Goal: Use online tool/utility: Utilize a website feature to perform a specific function

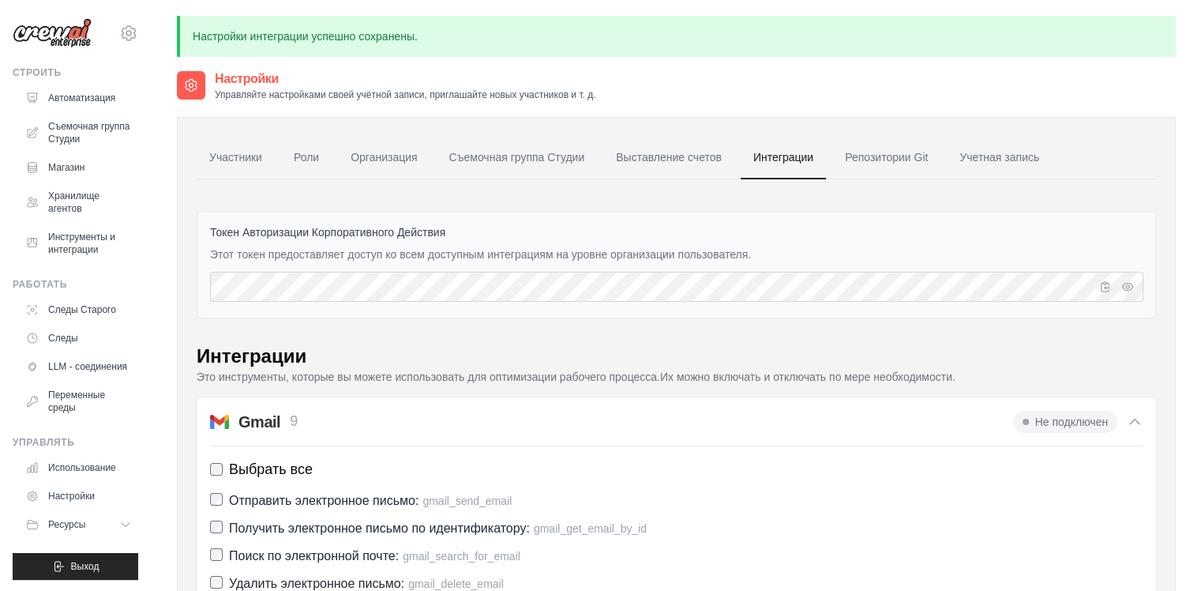
click at [1131, 414] on icon at bounding box center [1135, 422] width 16 height 16
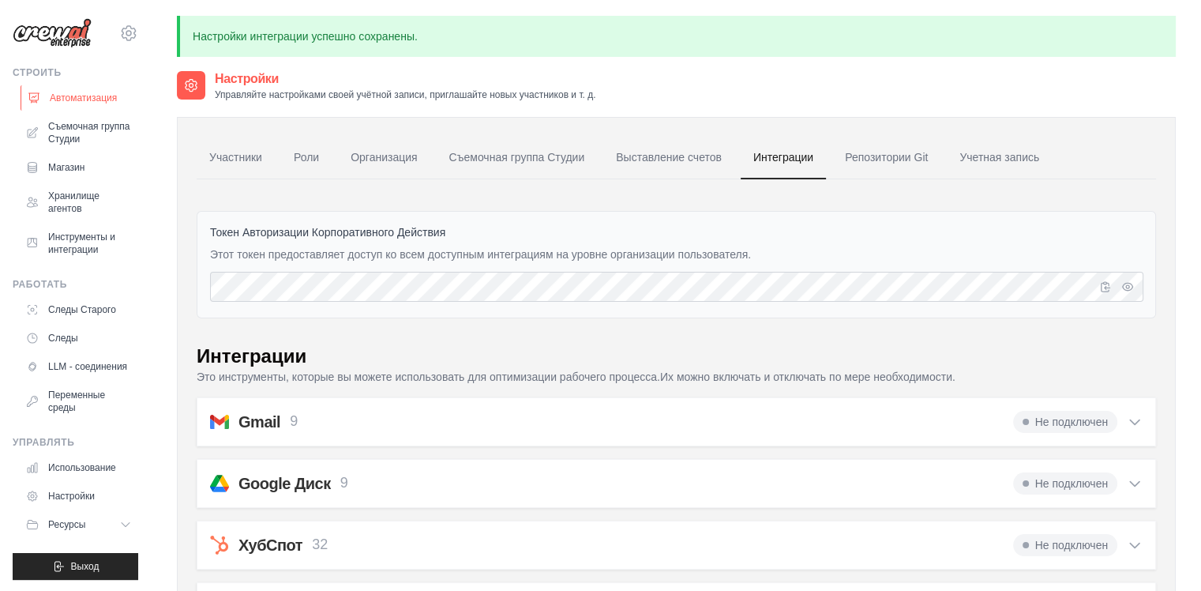
click at [76, 94] on ya-tr-span "Автоматизация" at bounding box center [83, 98] width 67 height 13
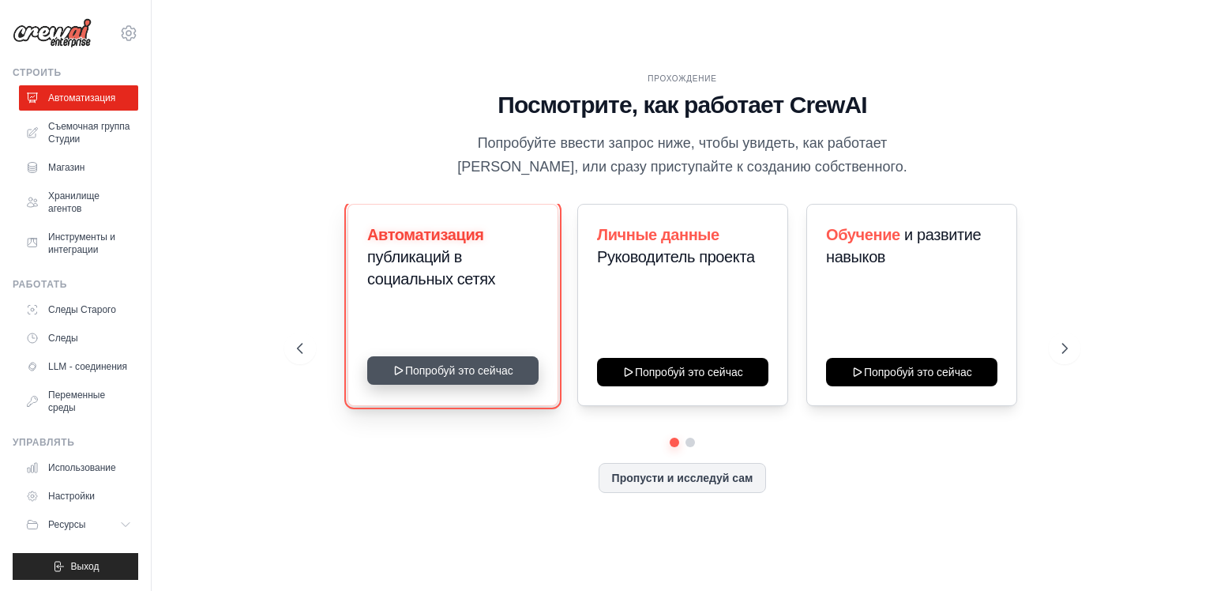
click at [458, 376] on button "Попробуй это сейчас" at bounding box center [452, 370] width 171 height 28
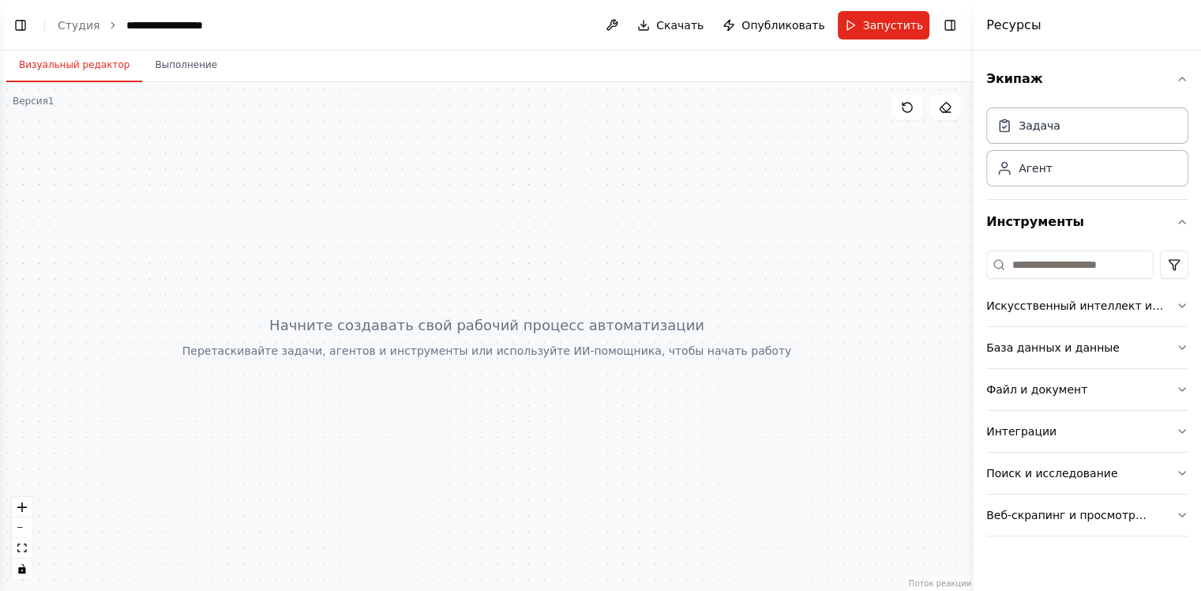
scroll to position [13, 0]
click at [34, 59] on ya-tr-span "Визуальный редактор" at bounding box center [74, 64] width 111 height 13
click at [21, 35] on button "Переключение [PERSON_NAME] панели" at bounding box center [20, 25] width 22 height 22
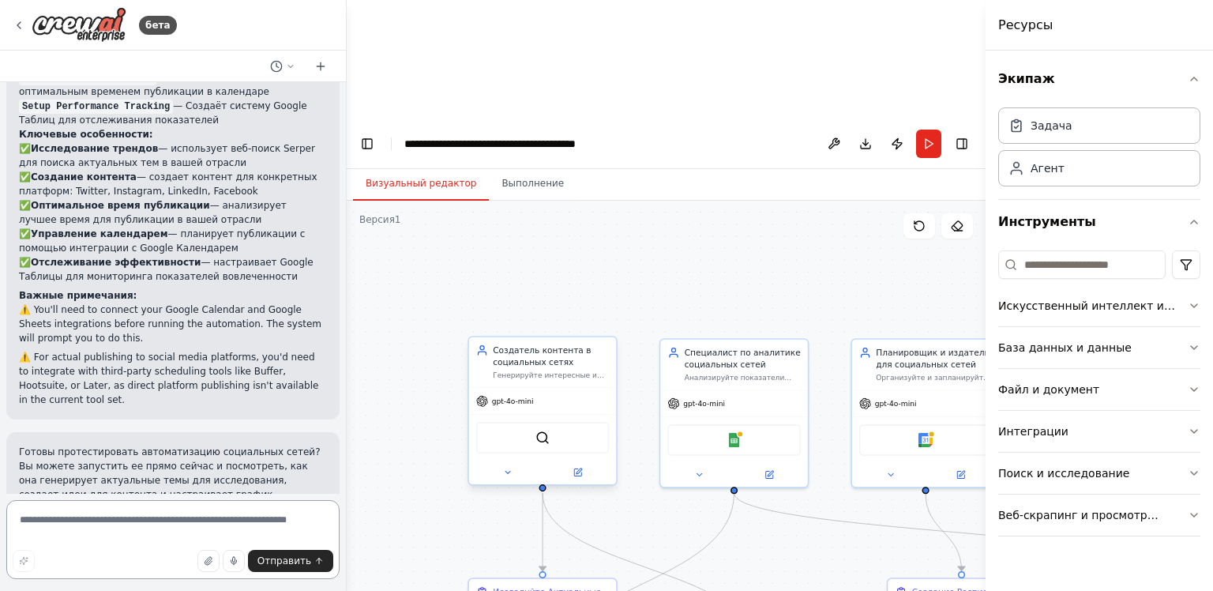
scroll to position [1994, 0]
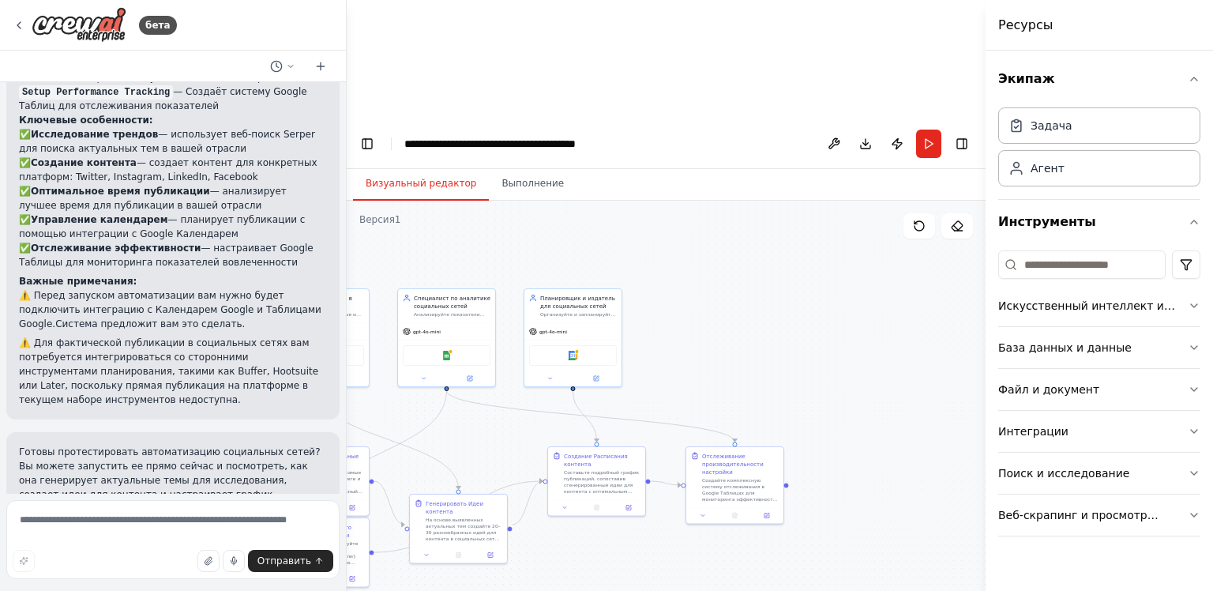
drag, startPoint x: 805, startPoint y: 509, endPoint x: 603, endPoint y: 450, distance: 210.6
click at [603, 450] on div ".deletable-edge-delete-btn { width: 20px; height: 20px; border: 0px solid #ffff…" at bounding box center [666, 455] width 639 height 509
click at [734, 450] on div "Отслеживание производительности настройки" at bounding box center [740, 462] width 77 height 24
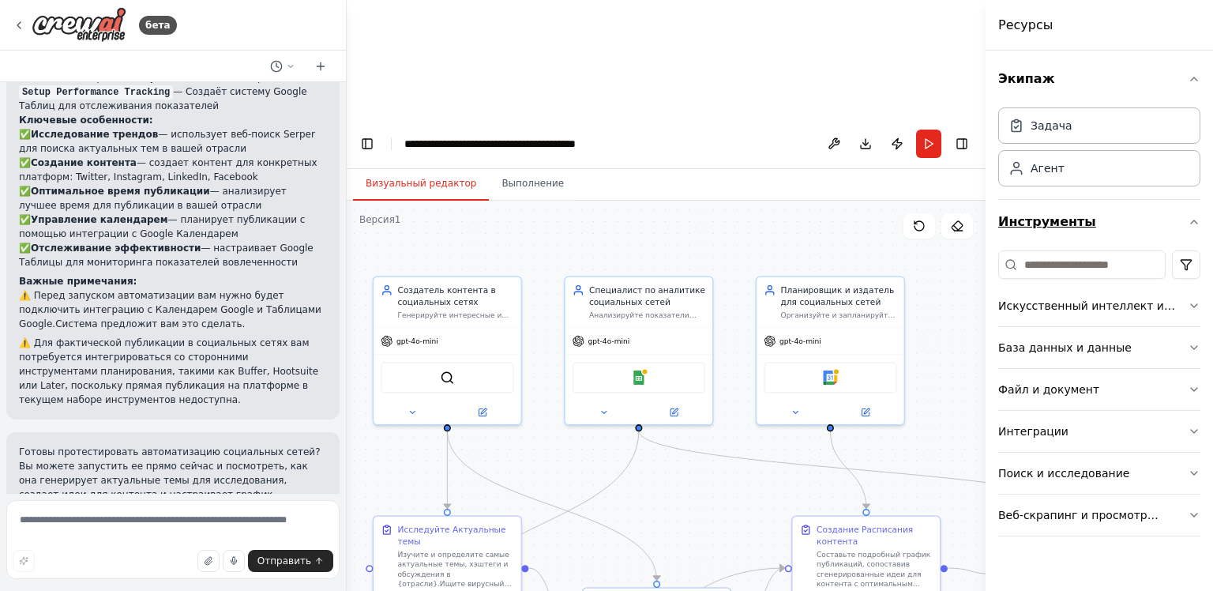
drag, startPoint x: 780, startPoint y: 283, endPoint x: 998, endPoint y: 228, distance: 224.6
click at [998, 228] on div "бета Создайте команду, которая будет планировать и публиковать контент в социал…" at bounding box center [606, 413] width 1213 height 591
click at [449, 368] on img at bounding box center [447, 375] width 14 height 14
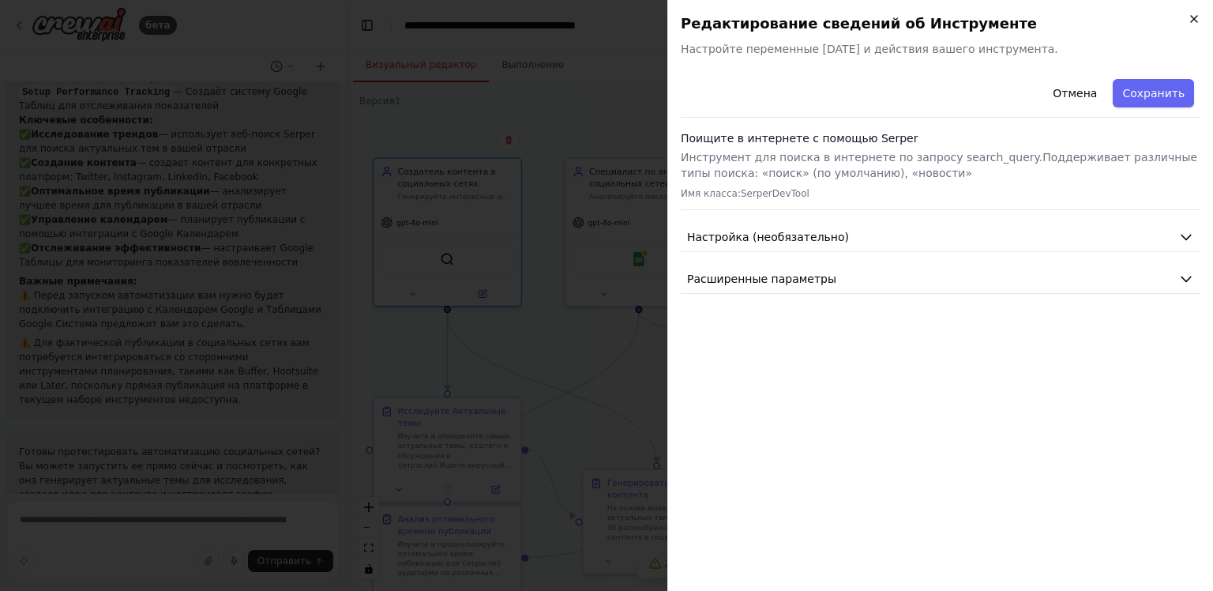
click at [1197, 16] on icon "button" at bounding box center [1194, 19] width 6 height 6
